Goal: Task Accomplishment & Management: Complete application form

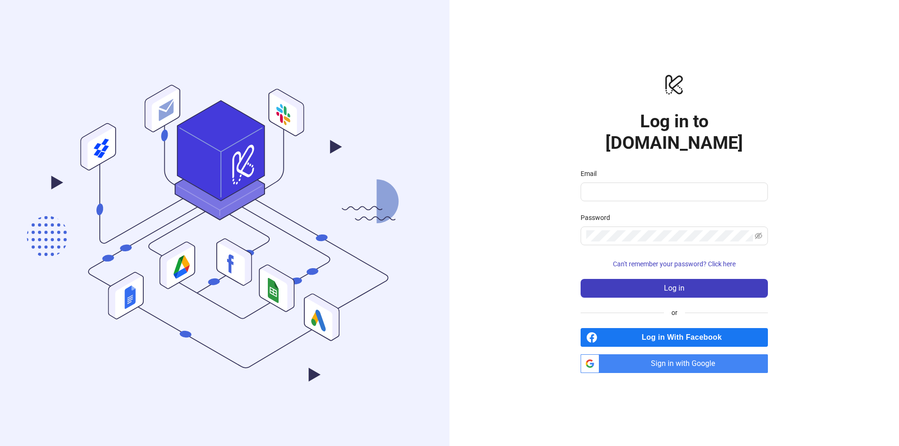
click at [633, 354] on span "Sign in with Google" at bounding box center [685, 363] width 165 height 19
click at [639, 354] on span "Sign in with Google" at bounding box center [685, 363] width 165 height 19
click at [667, 361] on span "Sign in with Google" at bounding box center [685, 363] width 165 height 19
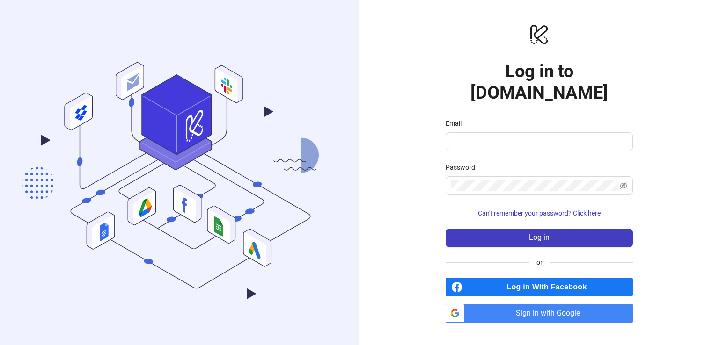
click at [477, 304] on span "Sign in with Google" at bounding box center [550, 313] width 165 height 19
click at [486, 304] on span "Sign in with Google" at bounding box center [550, 313] width 165 height 19
click at [510, 304] on span "Sign in with Google" at bounding box center [550, 313] width 165 height 19
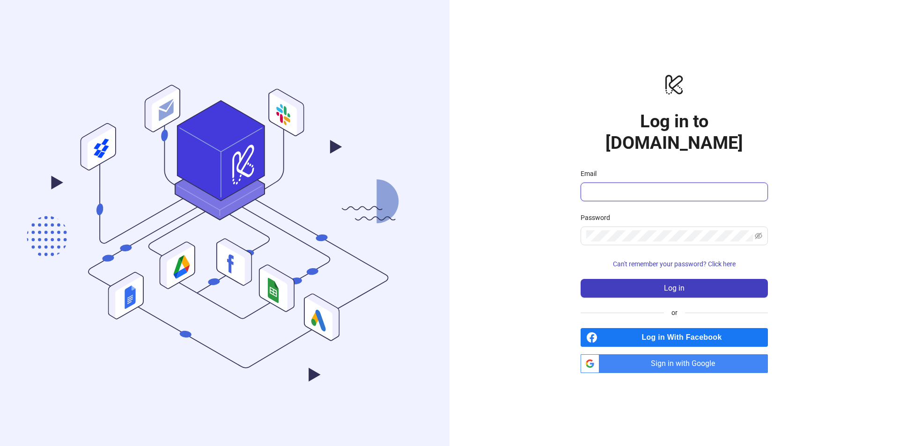
click at [622, 186] on input "Email" at bounding box center [673, 191] width 174 height 11
click at [501, 216] on div "logo/logo-mobile Log in to [DOMAIN_NAME] Email Password Can't remember your pas…" at bounding box center [673, 223] width 449 height 446
click at [664, 355] on span "Sign in with Google" at bounding box center [685, 363] width 165 height 19
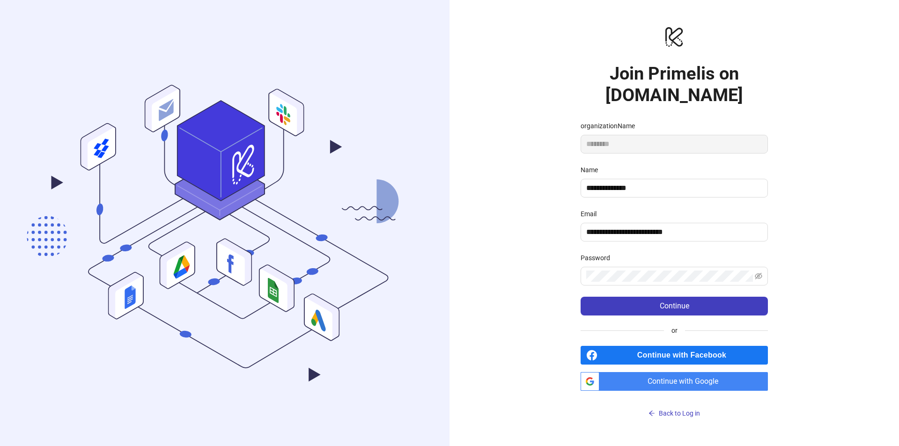
click at [645, 382] on span "Continue with Google" at bounding box center [685, 381] width 165 height 19
